Goal: Task Accomplishment & Management: Manage account settings

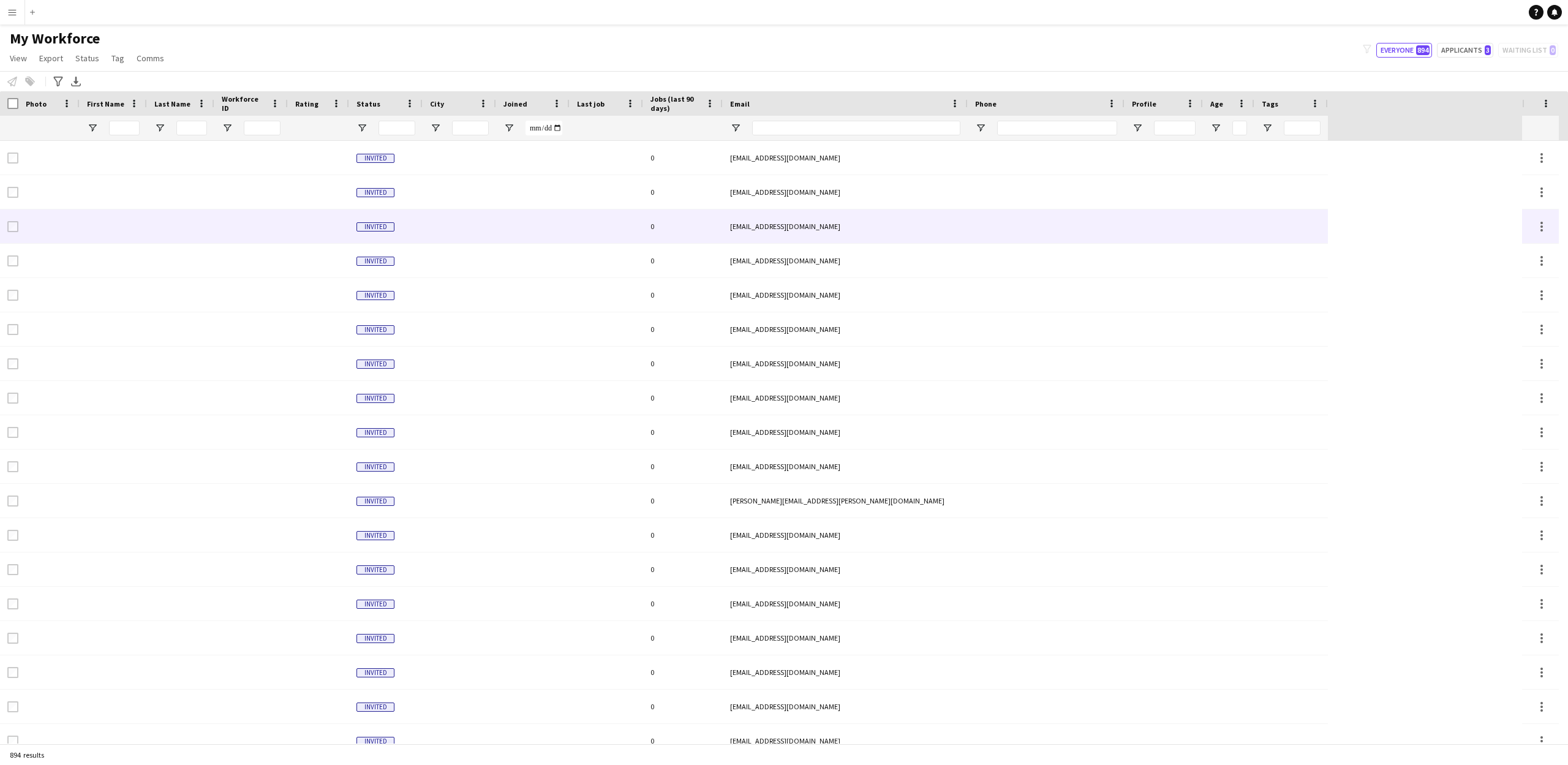
type input "**********"
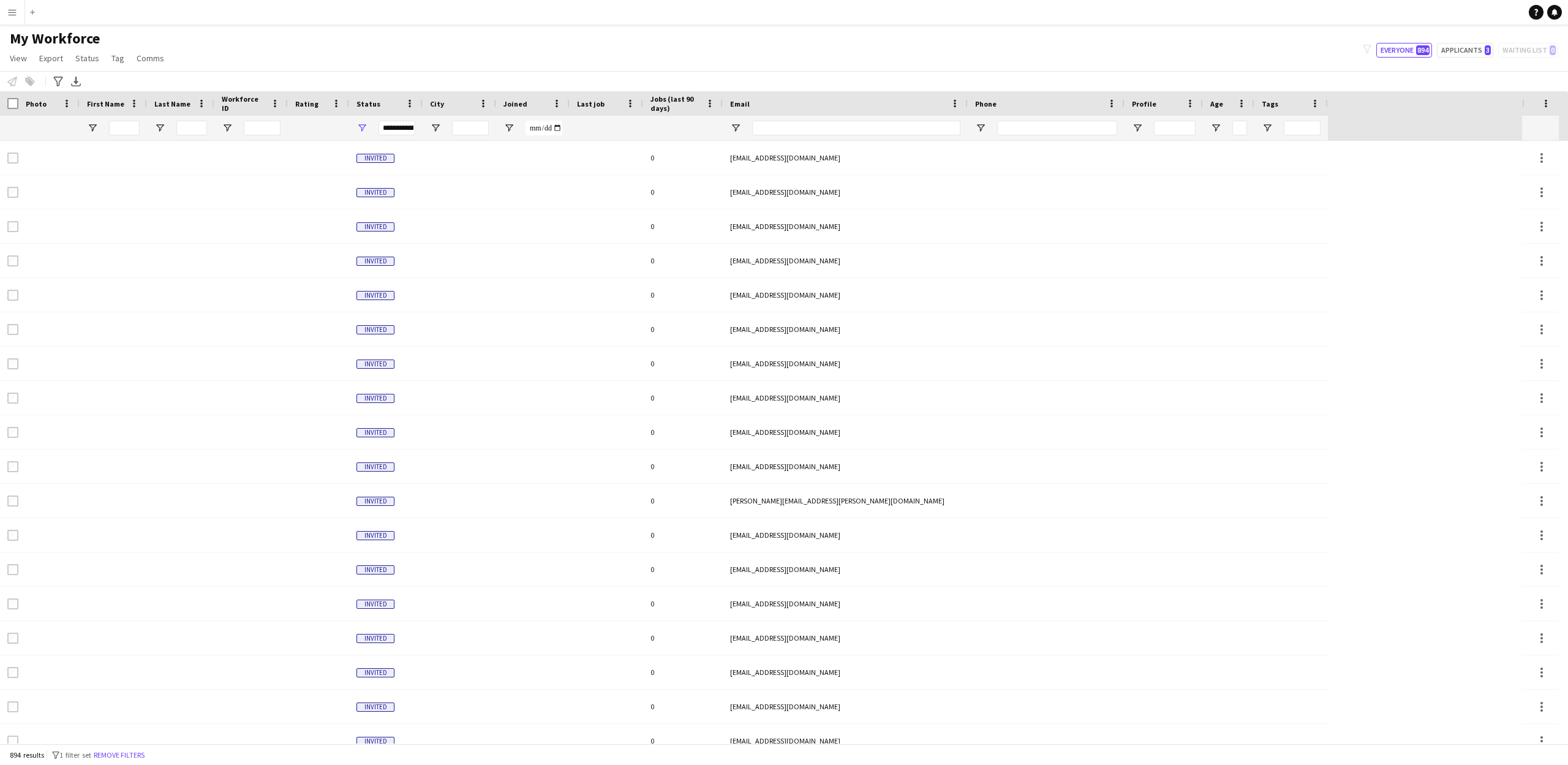
click at [15, 12] on app-icon "Menu" at bounding box center [12, 12] width 10 height 10
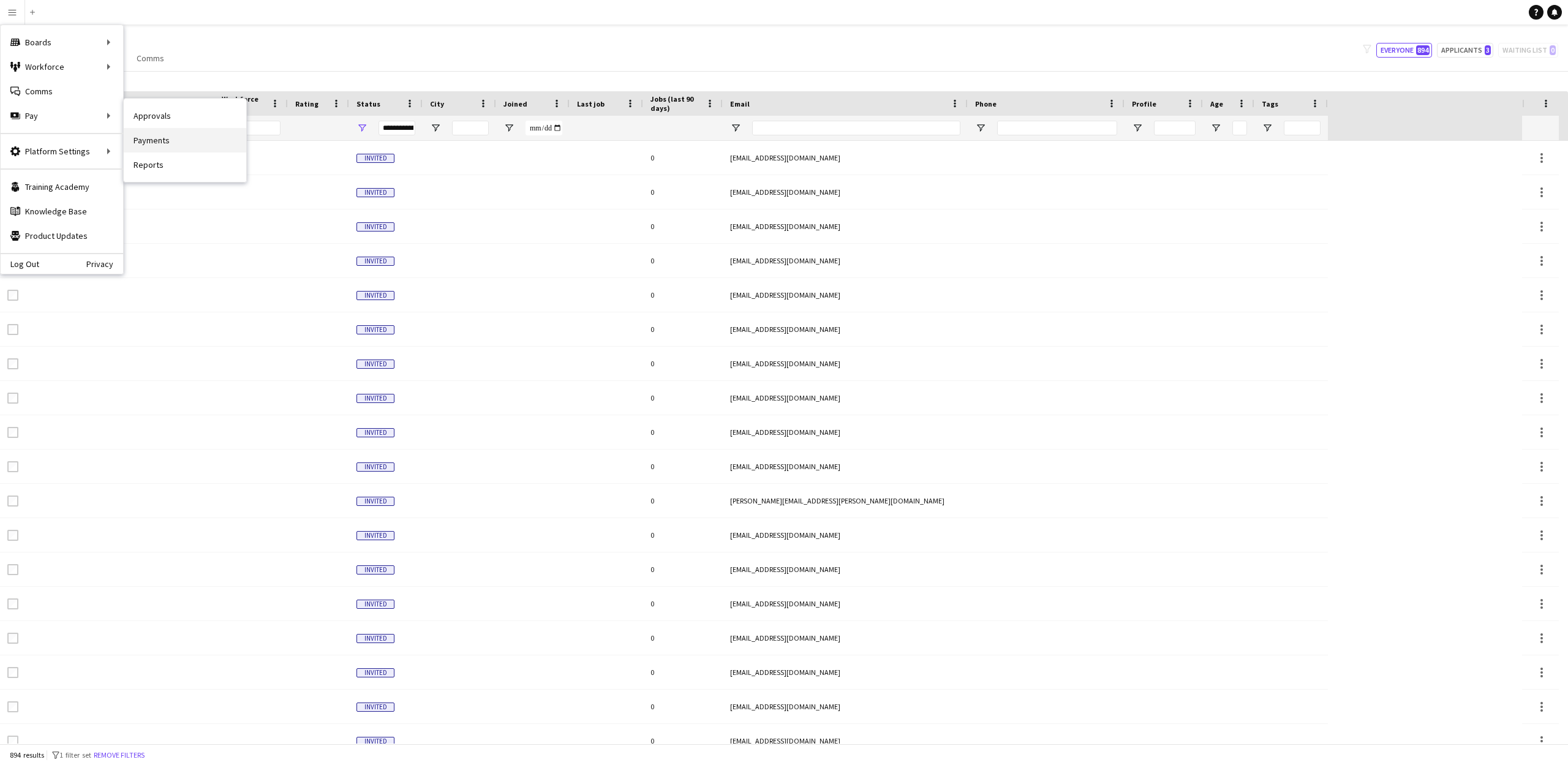
click at [174, 145] on link "Payments" at bounding box center [185, 140] width 123 height 24
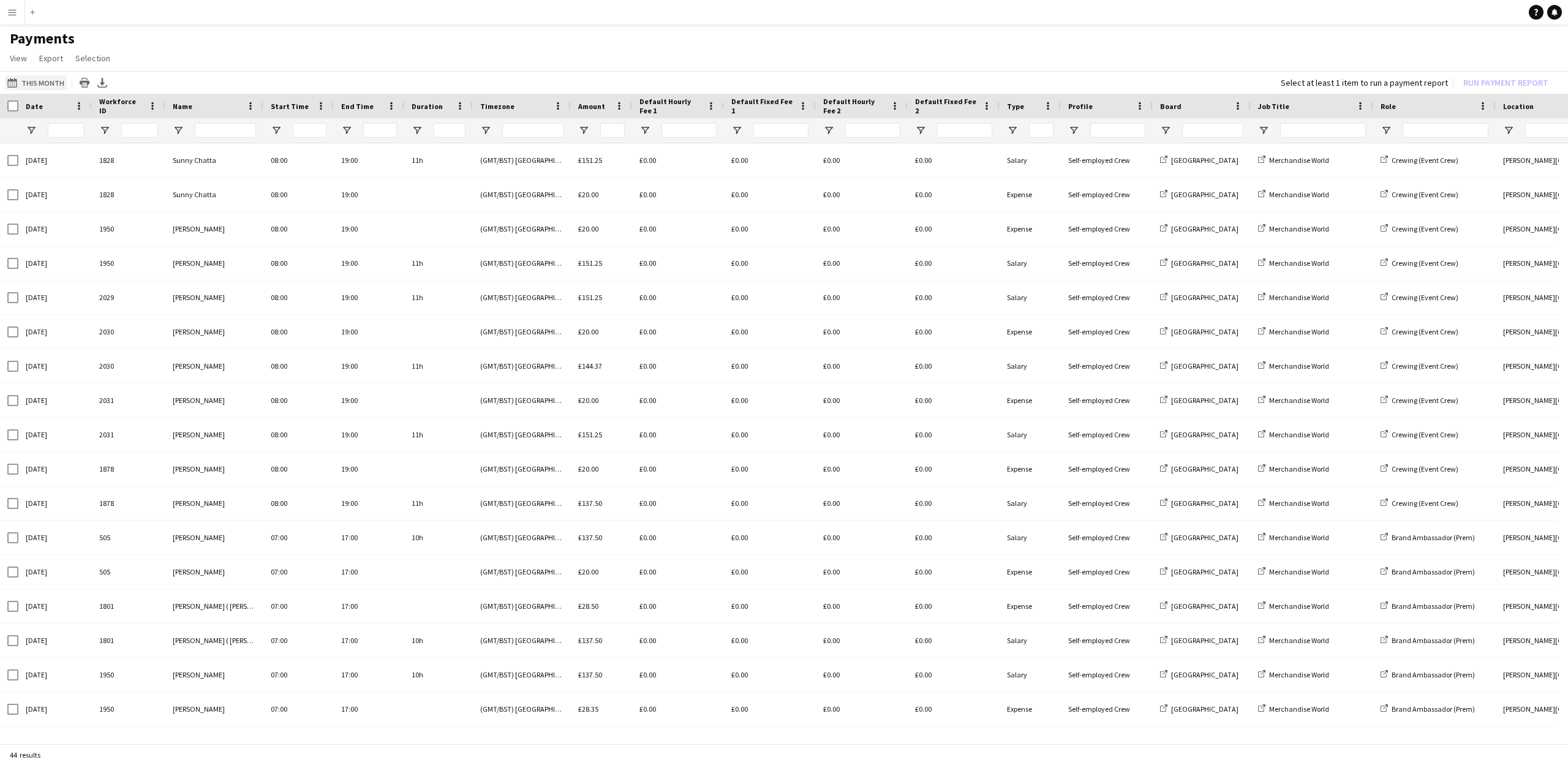
click at [5, 82] on button "This Month This Month" at bounding box center [35, 83] width 62 height 15
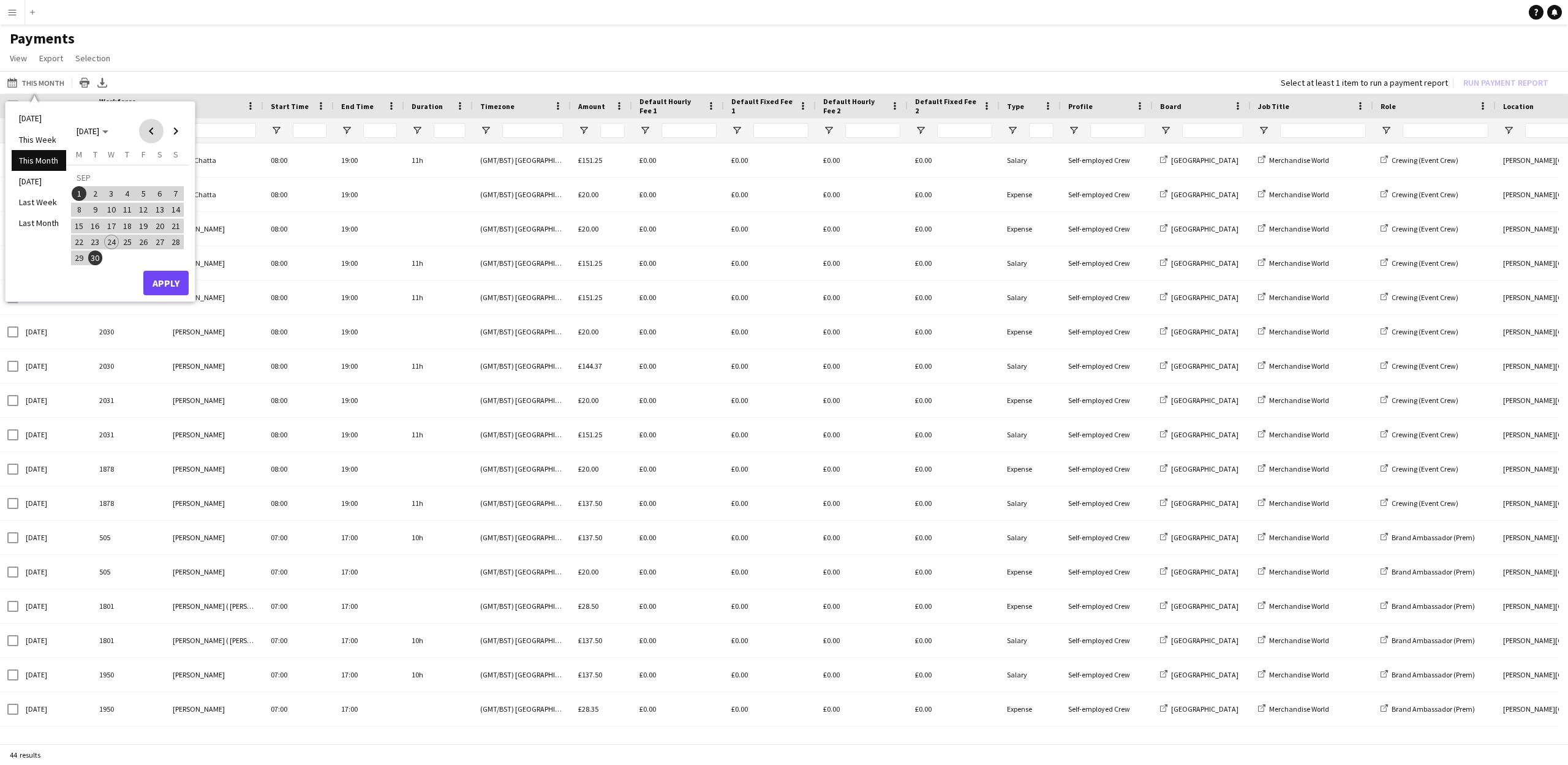
click at [149, 133] on span "Previous month" at bounding box center [151, 131] width 24 height 24
click at [144, 177] on span "1" at bounding box center [143, 178] width 15 height 17
click at [173, 240] on span "31" at bounding box center [175, 245] width 15 height 15
click at [170, 263] on button "Apply" at bounding box center [165, 270] width 45 height 24
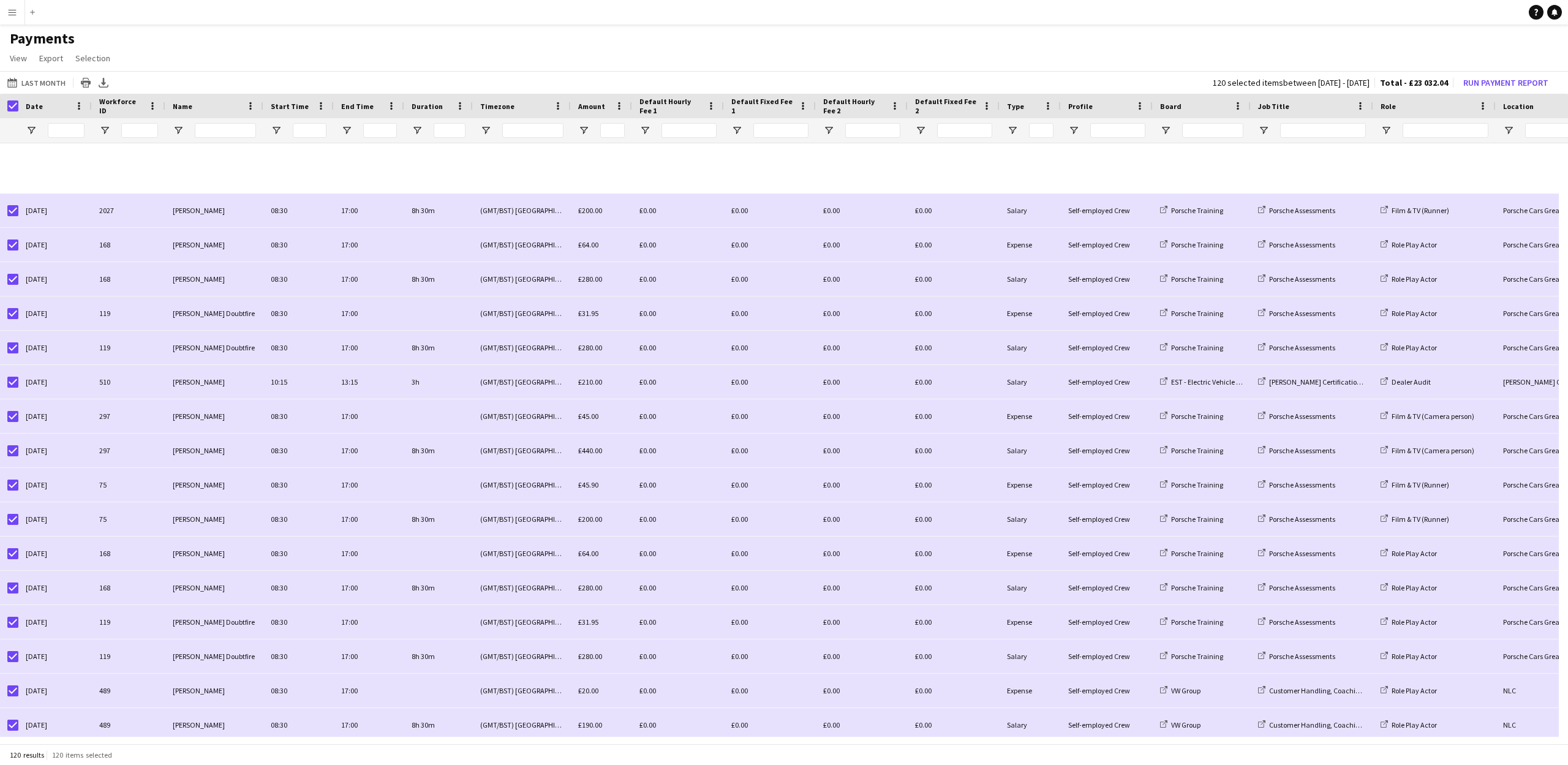
scroll to position [3522, 0]
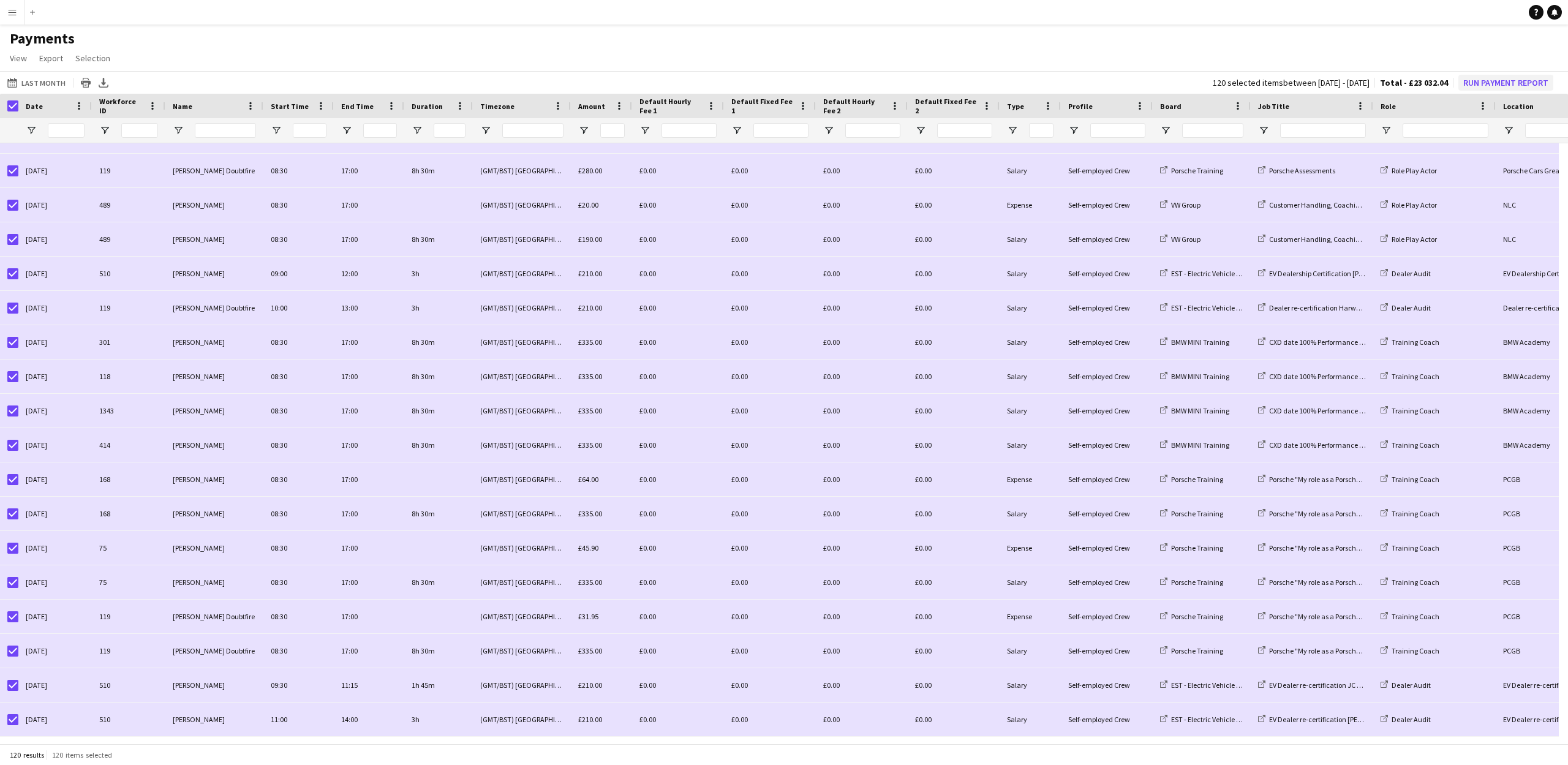
click at [1496, 85] on button "Run Payment Report" at bounding box center [1506, 82] width 95 height 16
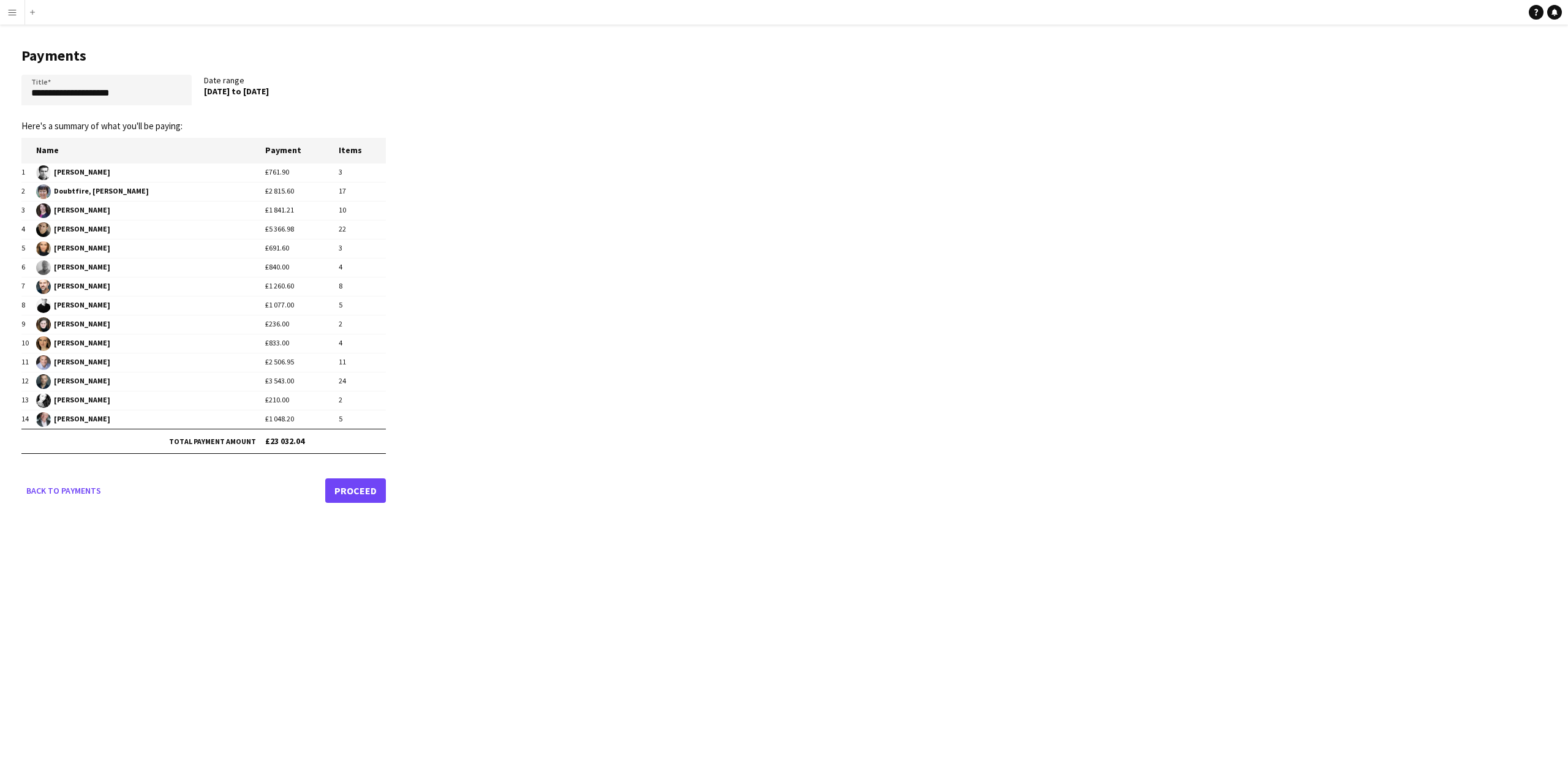
click at [359, 493] on link "Proceed" at bounding box center [355, 490] width 60 height 24
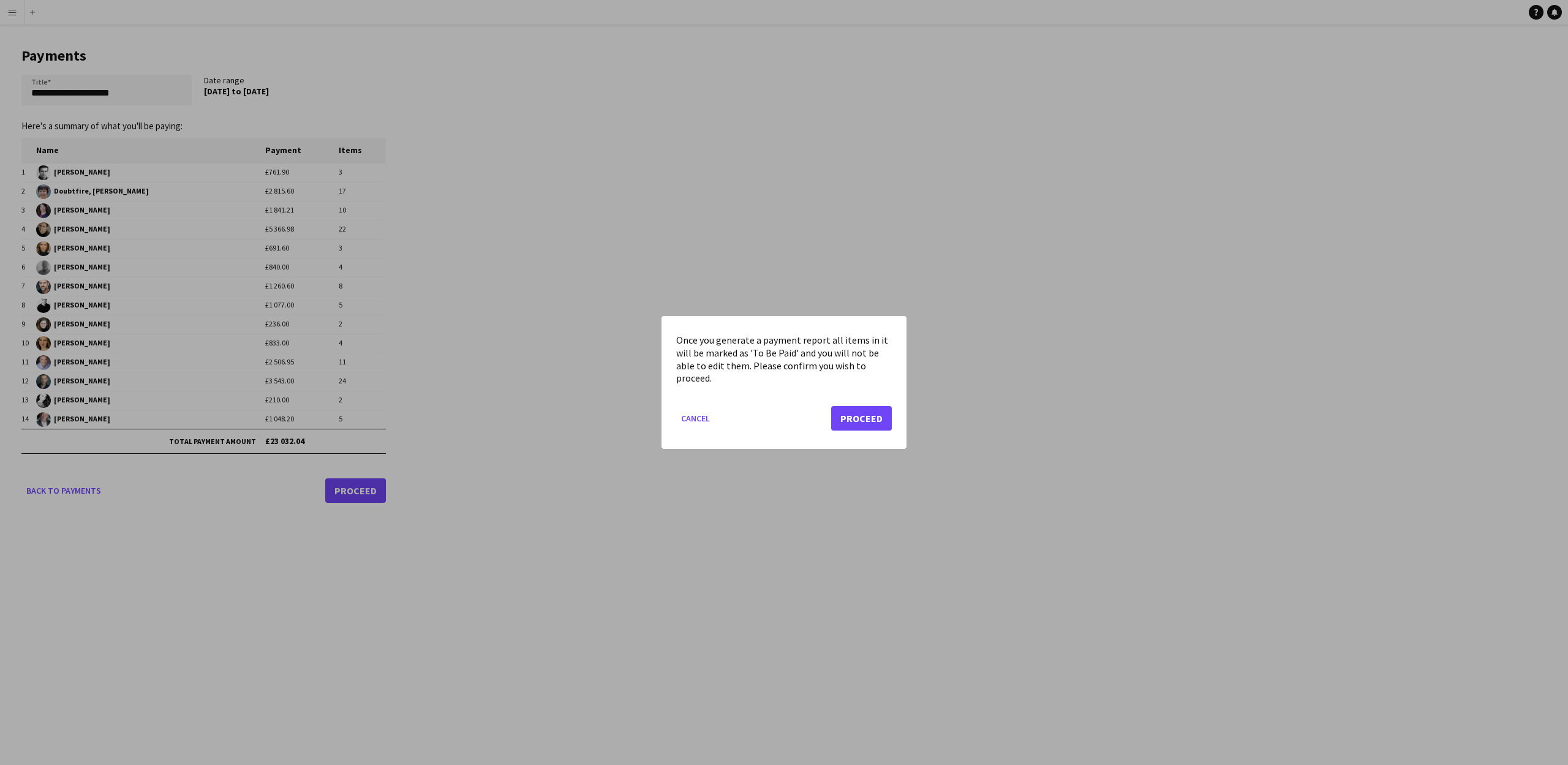
click at [883, 411] on button "Proceed" at bounding box center [861, 418] width 60 height 24
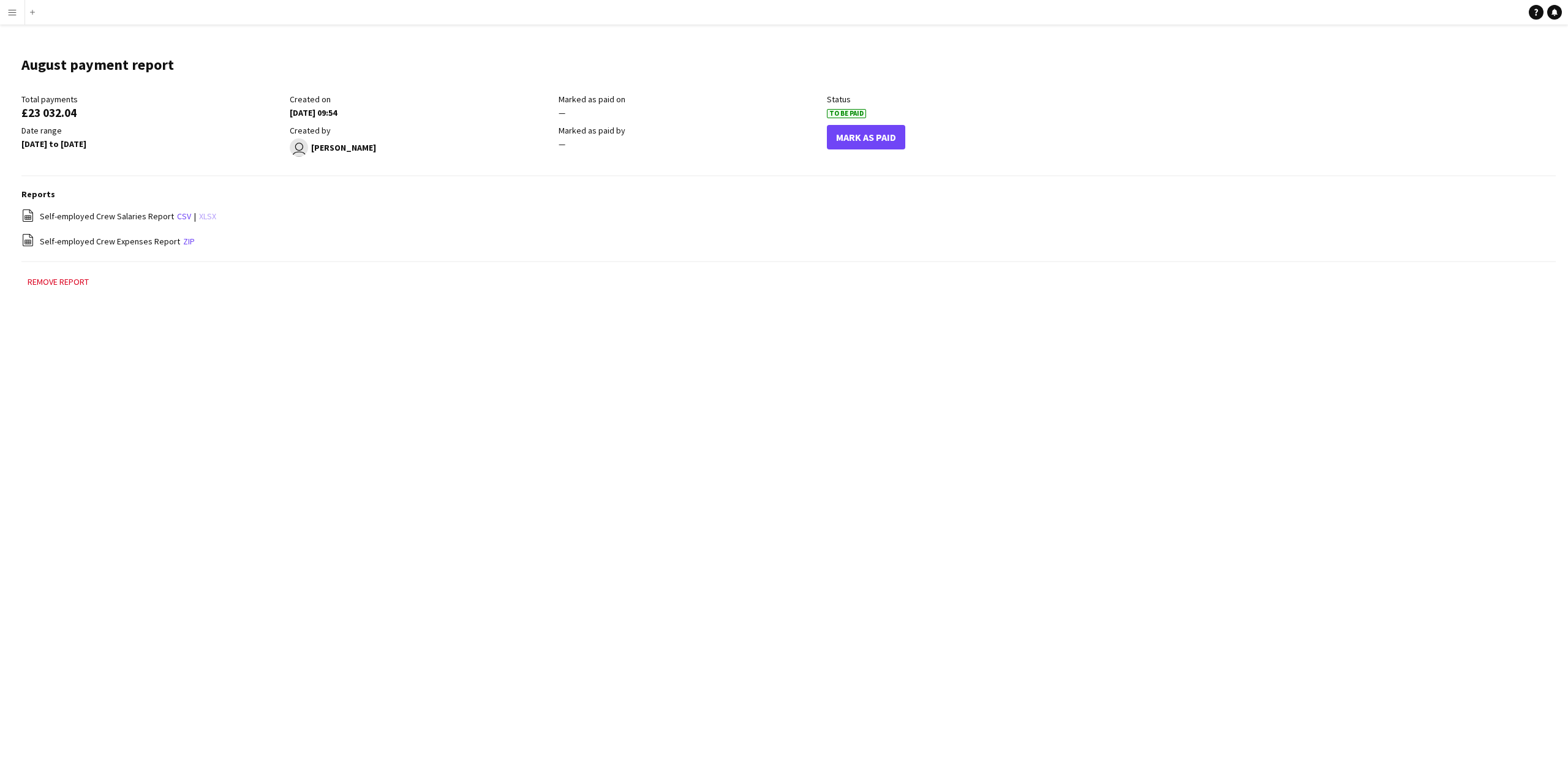
click at [207, 219] on link "xlsx" at bounding box center [207, 216] width 17 height 11
click at [1380, 89] on header "August payment report Edit this field" at bounding box center [788, 69] width 1535 height 47
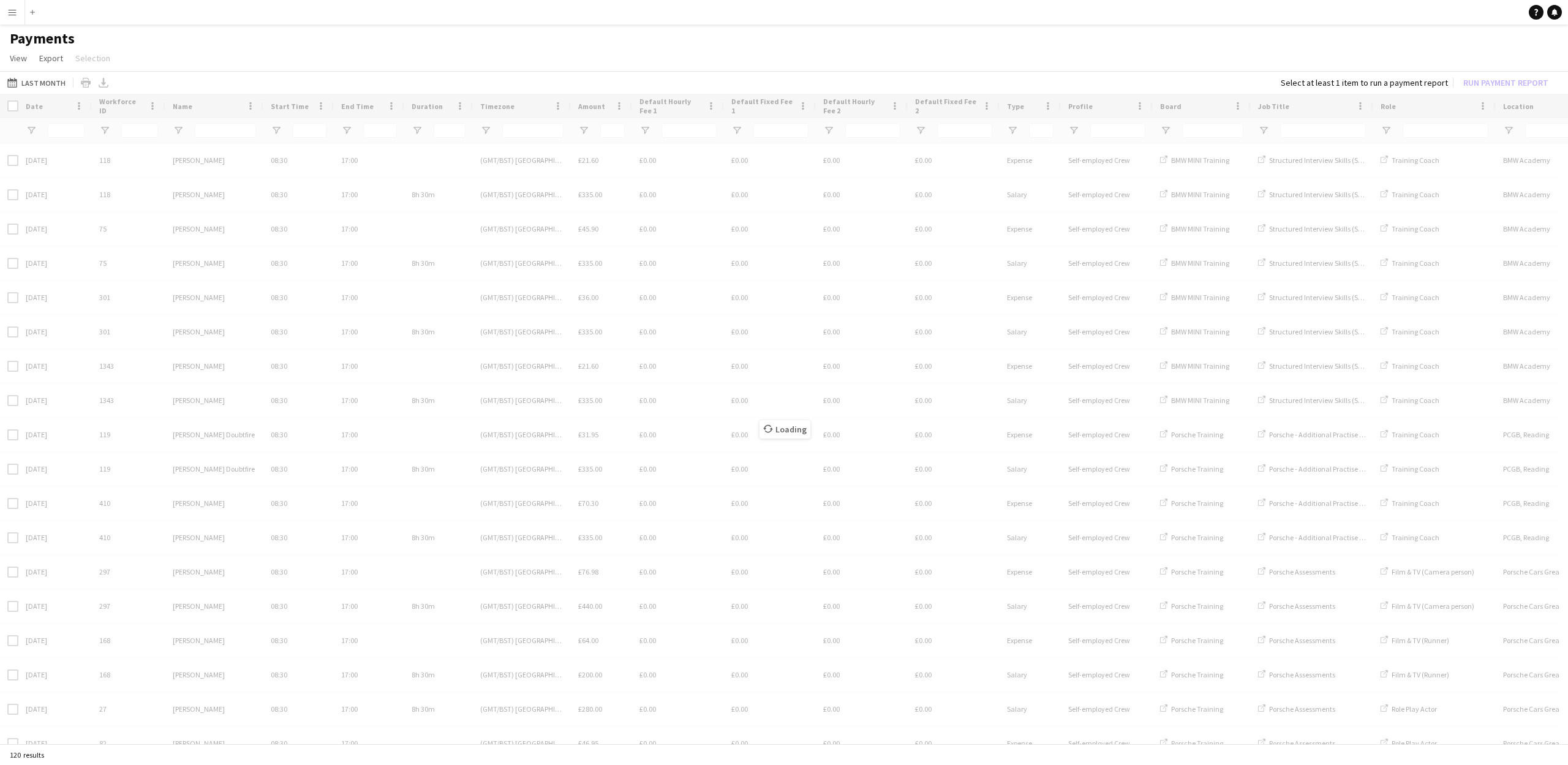
click at [12, 14] on app-icon "Menu" at bounding box center [12, 12] width 10 height 10
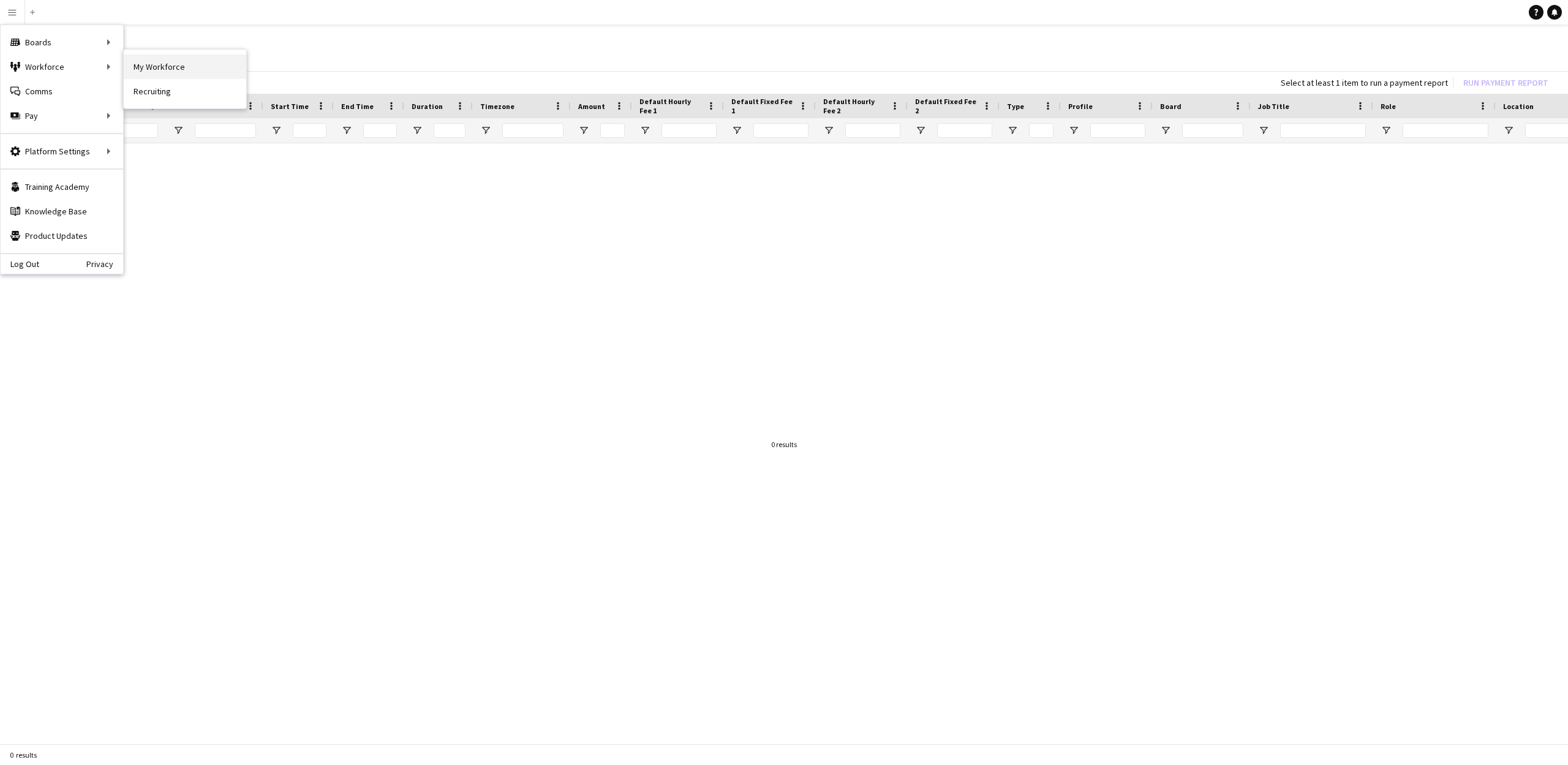
click at [131, 65] on link "My Workforce" at bounding box center [185, 67] width 123 height 24
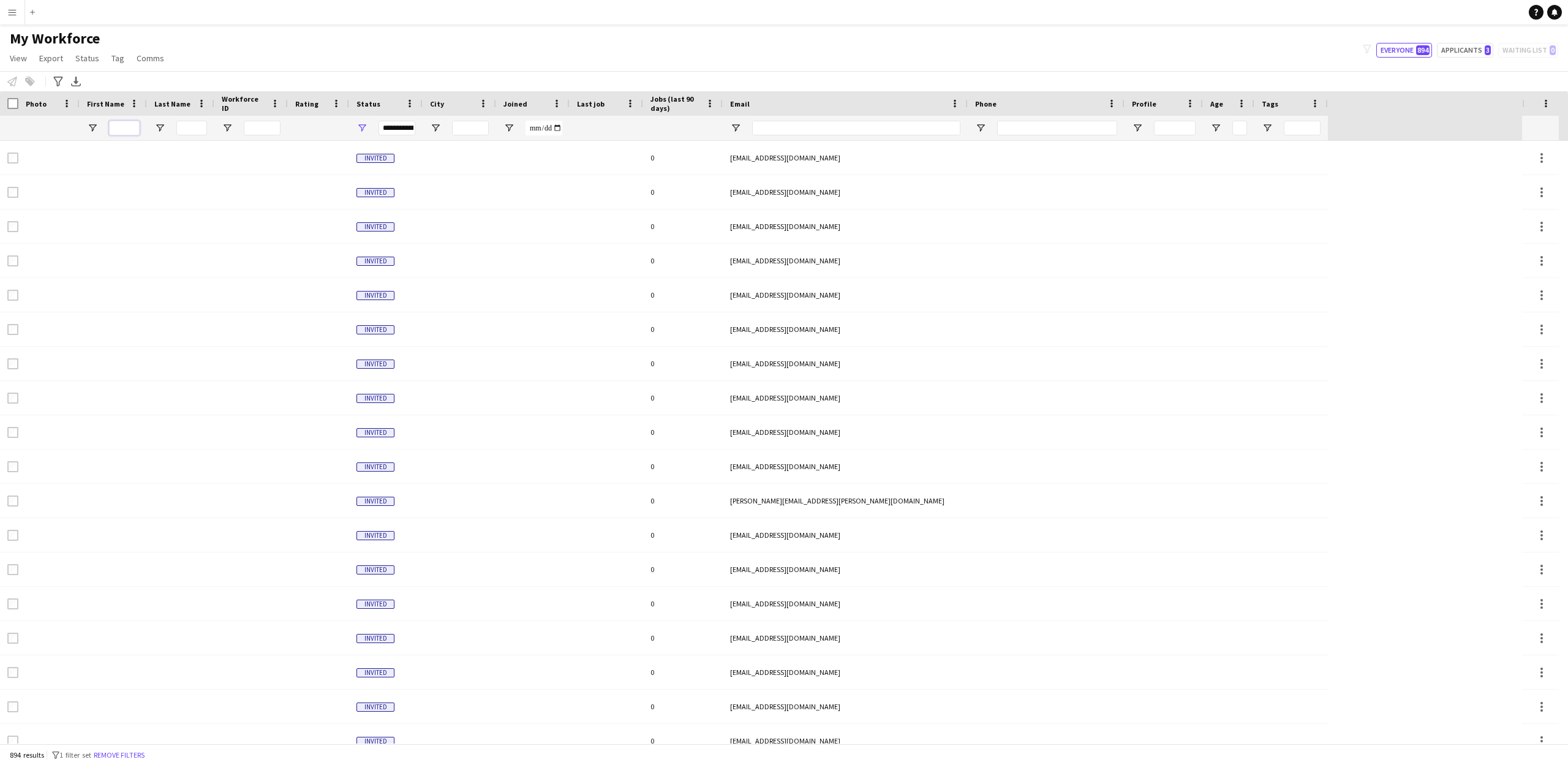
click at [127, 131] on input "First Name Filter Input" at bounding box center [123, 128] width 31 height 15
type input "******"
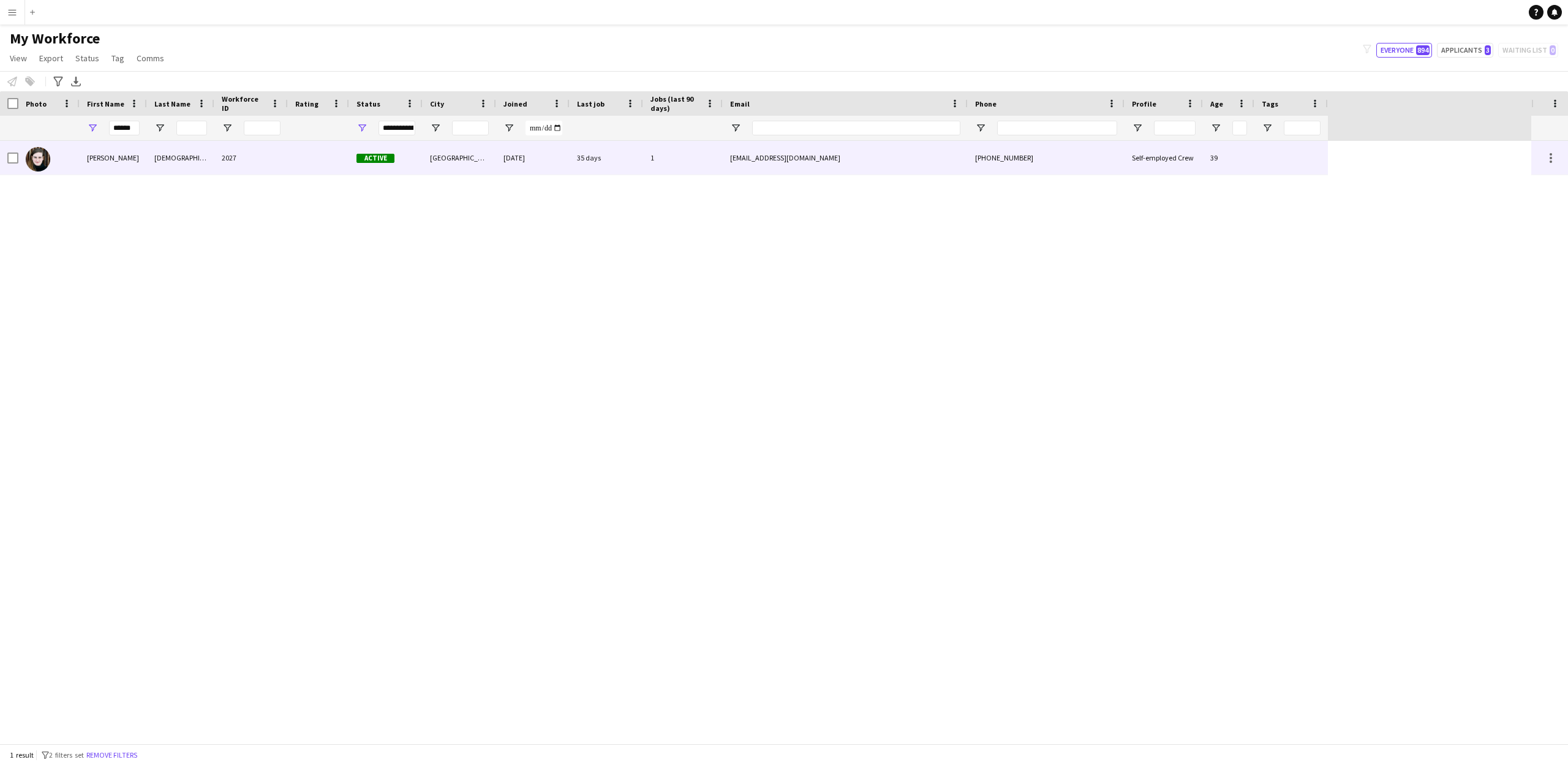
click at [107, 158] on div "[PERSON_NAME]" at bounding box center [113, 158] width 68 height 33
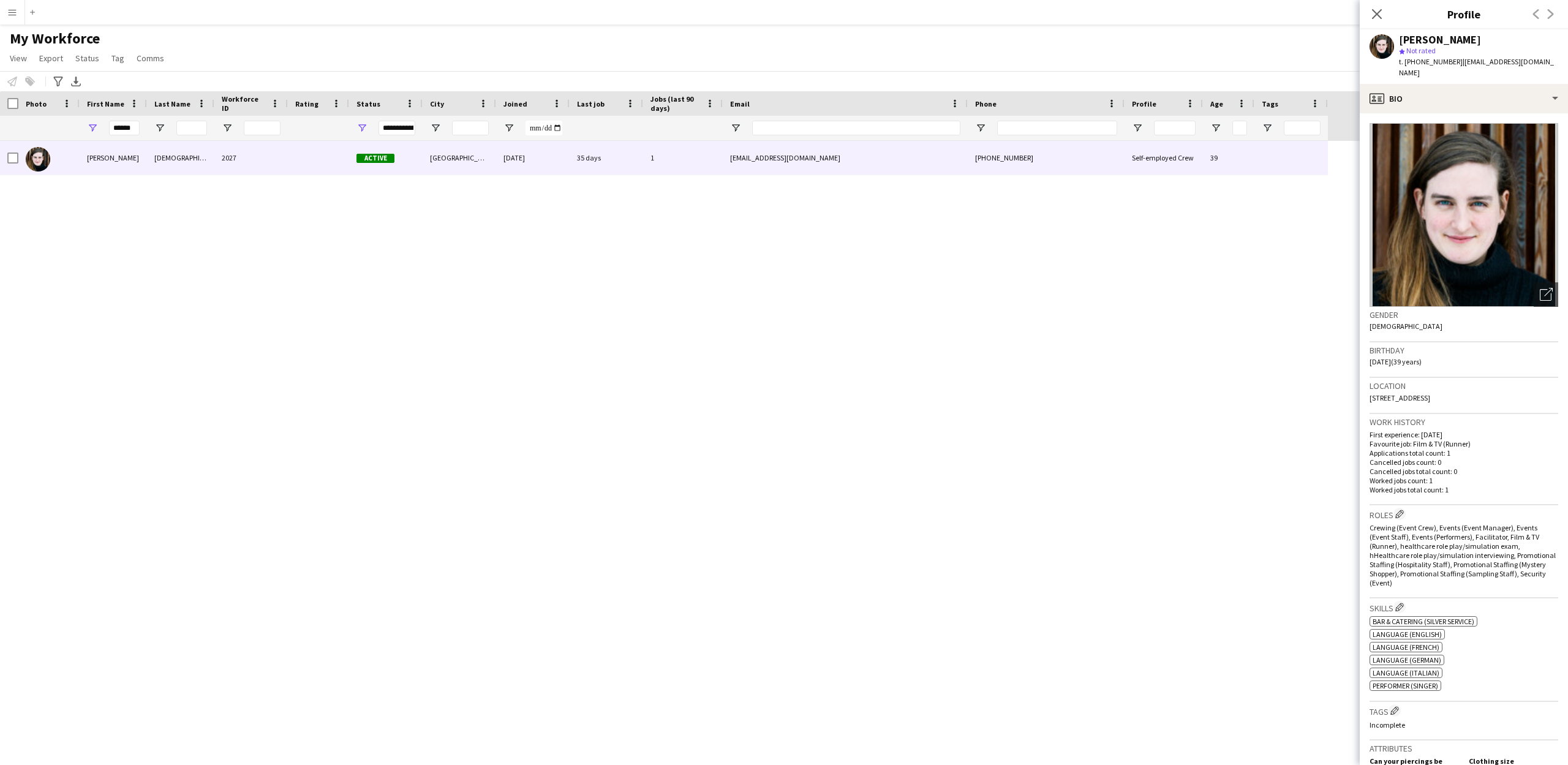
scroll to position [567, 0]
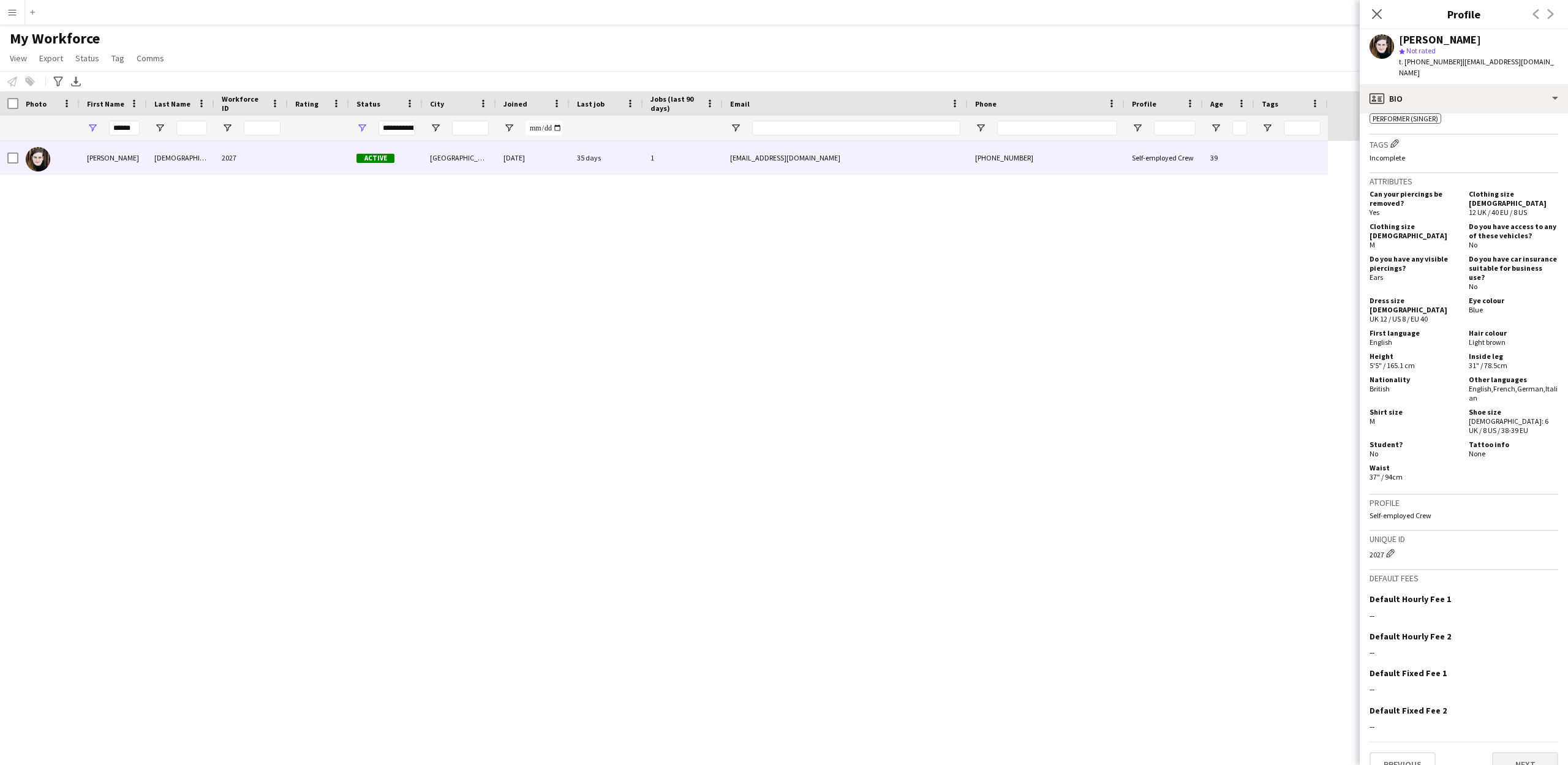
click at [1527, 752] on button "Next" at bounding box center [1524, 764] width 66 height 24
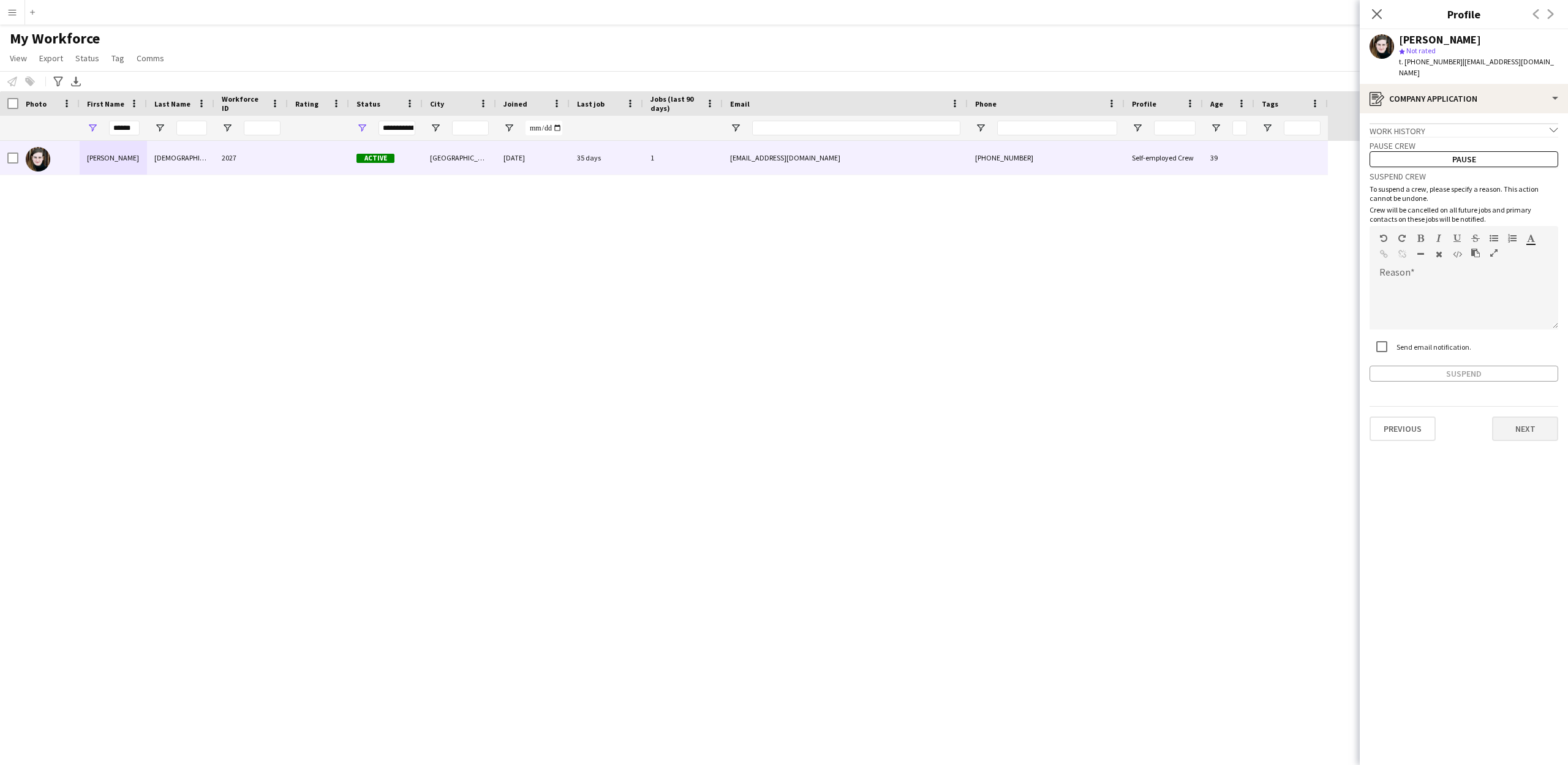
click at [1523, 419] on button "Next" at bounding box center [1524, 429] width 66 height 24
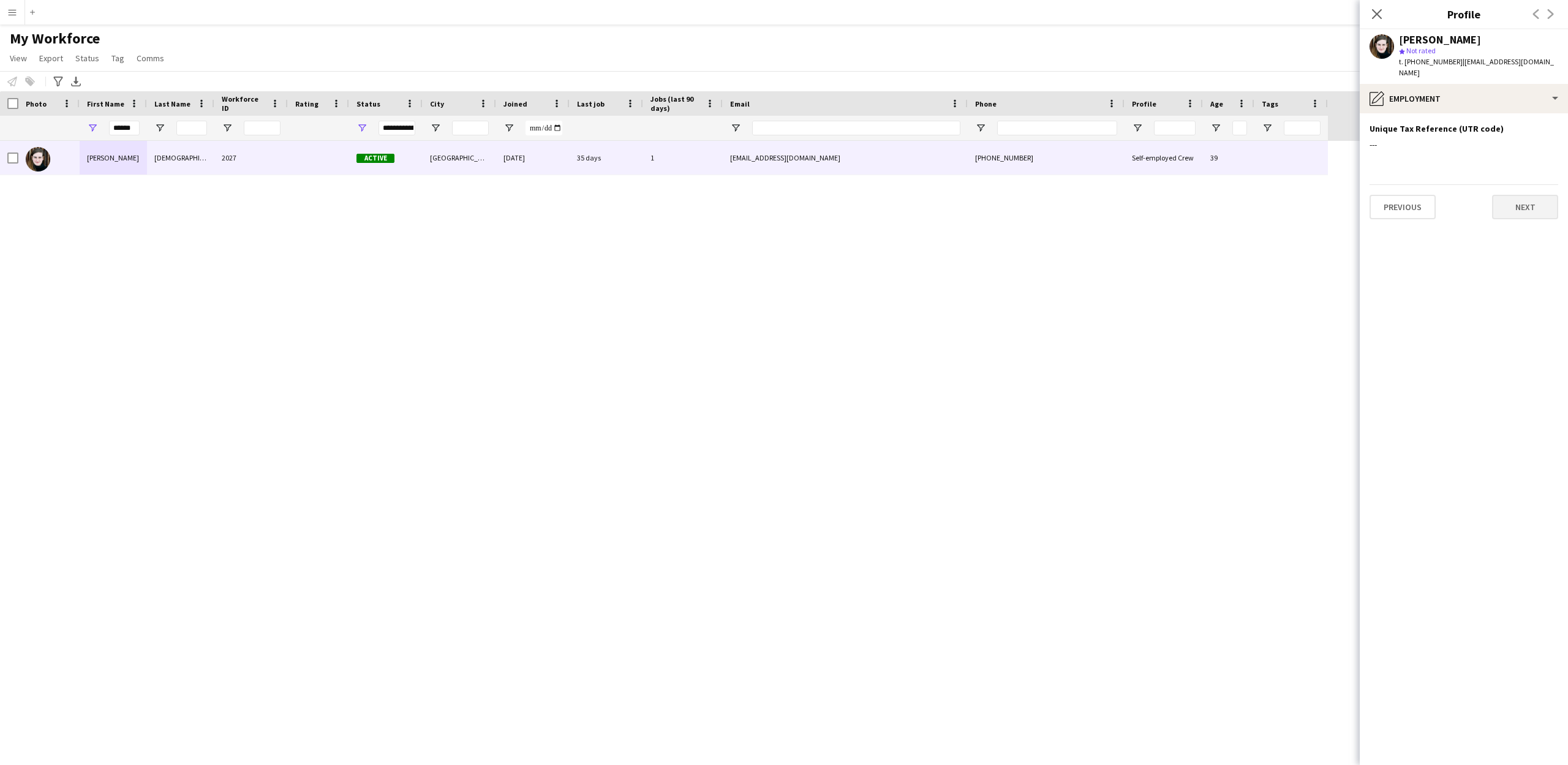
click at [1529, 195] on button "Next" at bounding box center [1524, 207] width 66 height 24
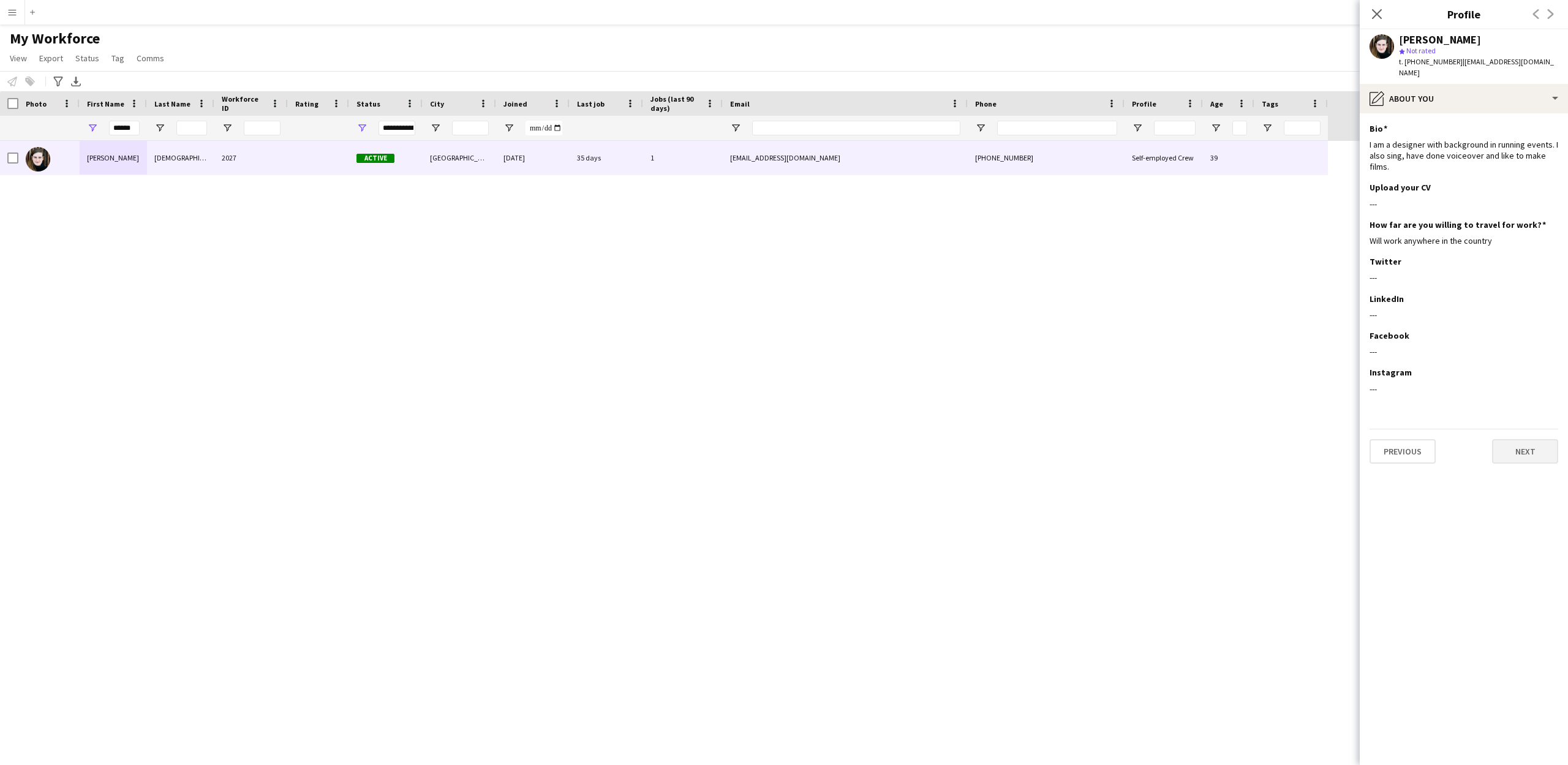
click at [1517, 439] on button "Next" at bounding box center [1524, 451] width 66 height 24
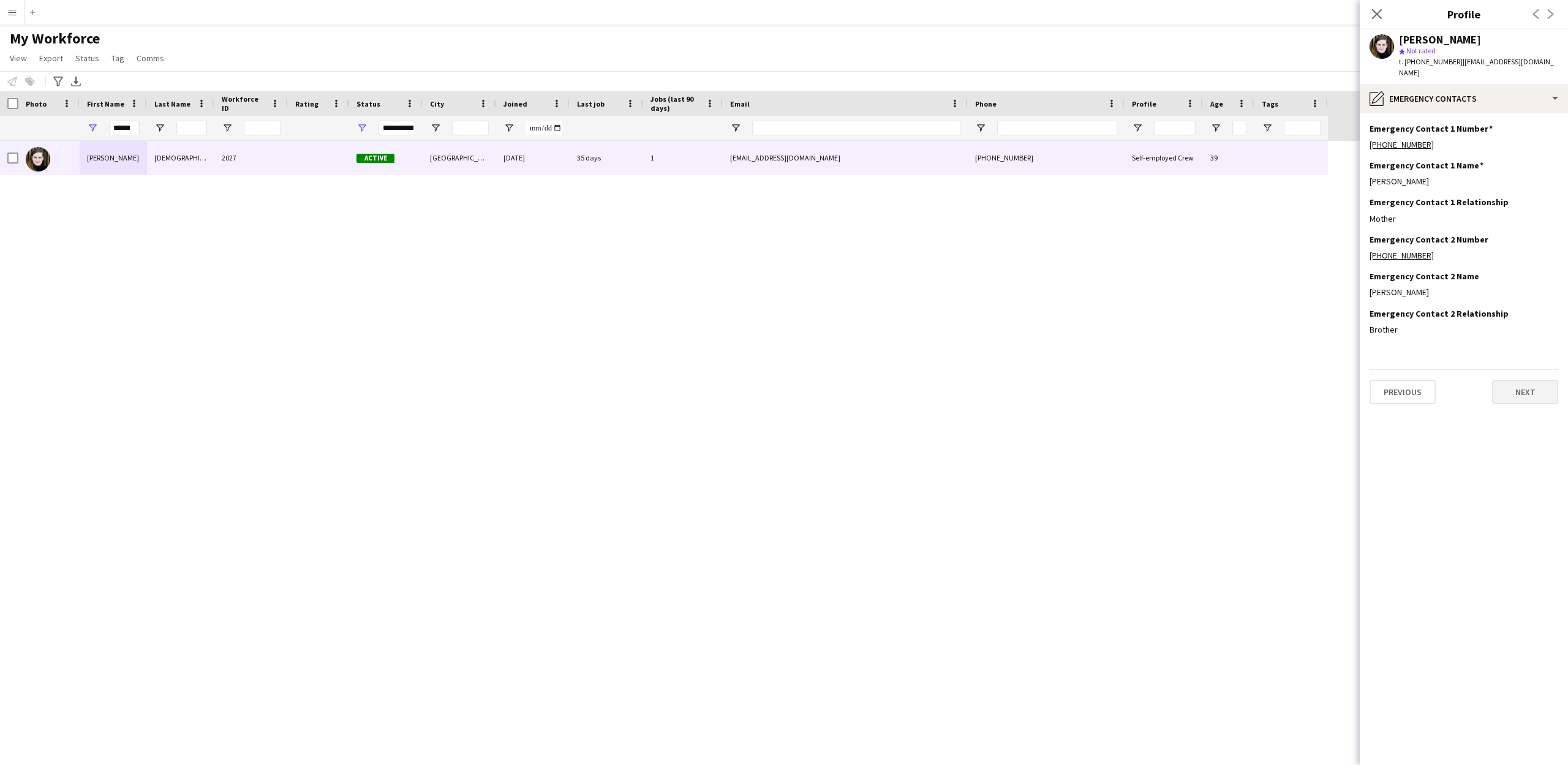
click at [1535, 380] on button "Next" at bounding box center [1524, 392] width 66 height 24
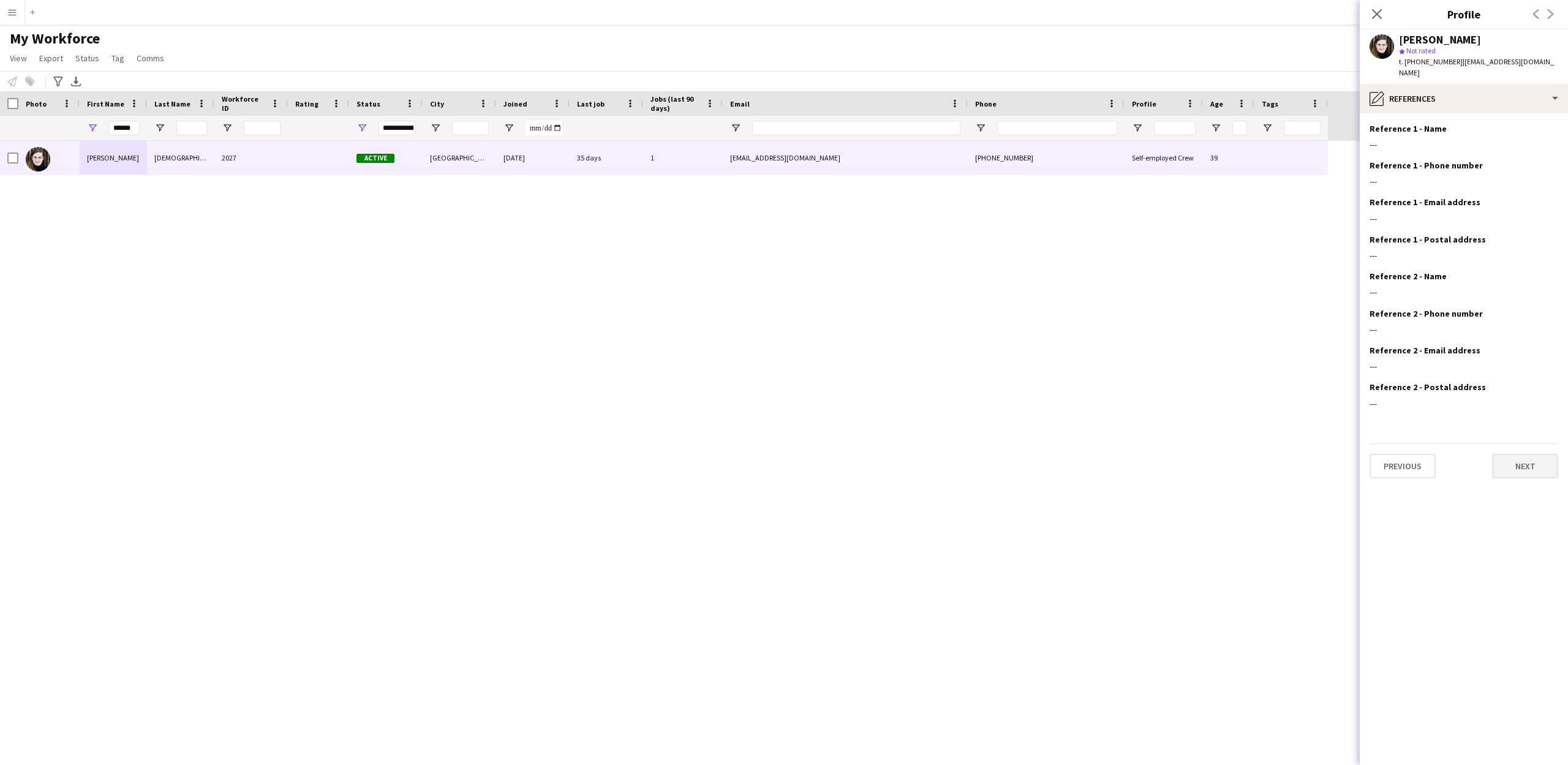
click at [1508, 458] on button "Next" at bounding box center [1524, 466] width 66 height 24
